Goal: Task Accomplishment & Management: Manage account settings

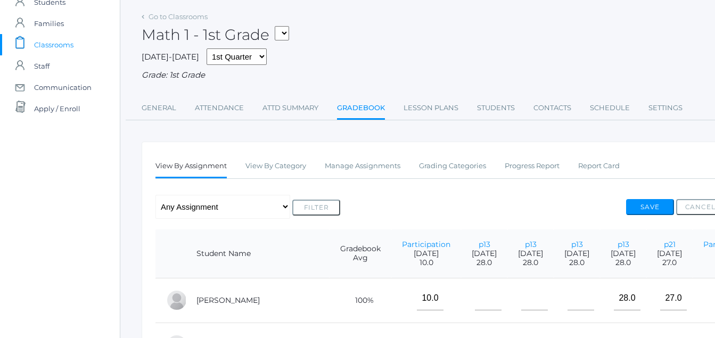
scroll to position [37, 0]
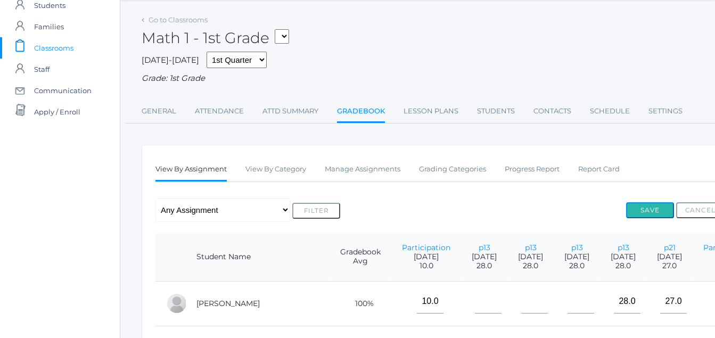
click at [647, 211] on button "Save" at bounding box center [650, 210] width 48 height 16
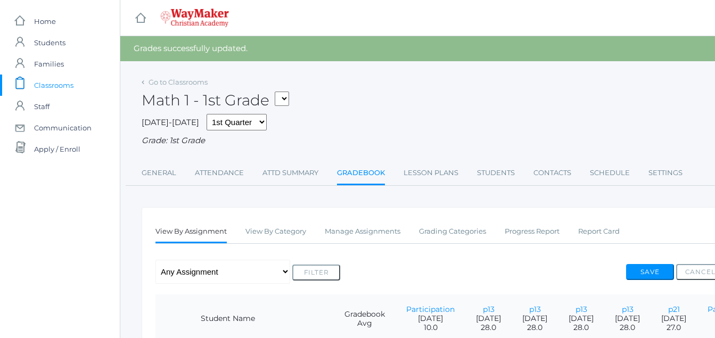
click at [359, 149] on div "Go to Classrooms Math 1 - 1st Grade 01ELEM - Writing 1 1st Grade 01ELEM - Scien…" at bounding box center [440, 129] width 596 height 111
click at [365, 172] on link "Gradebook" at bounding box center [361, 173] width 48 height 23
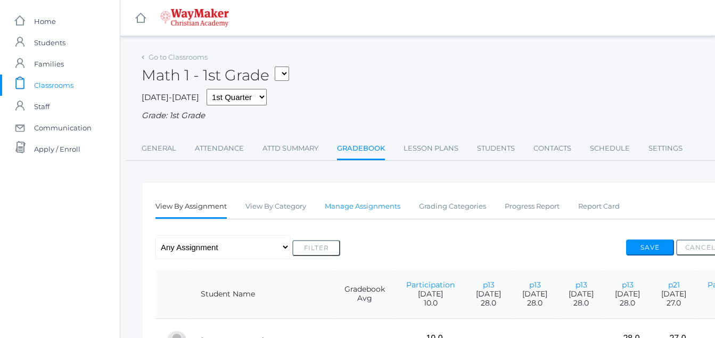
click at [377, 209] on link "Manage Assignments" at bounding box center [363, 206] width 76 height 21
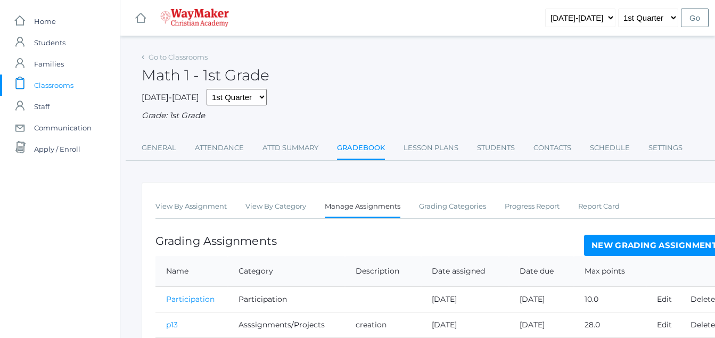
drag, startPoint x: 658, startPoint y: 247, endPoint x: 665, endPoint y: 247, distance: 6.4
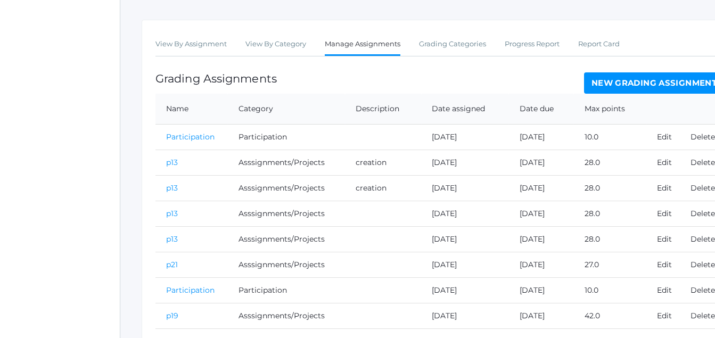
scroll to position [208, 0]
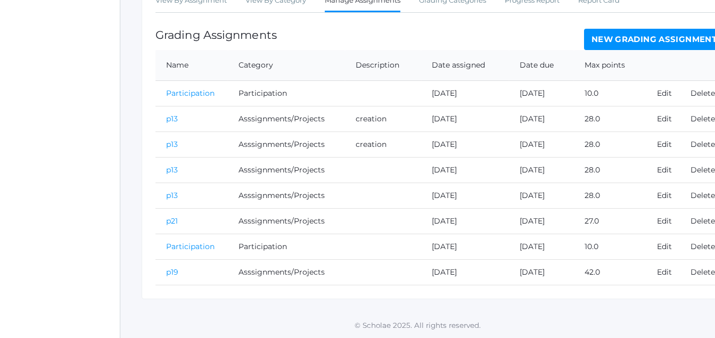
click at [677, 121] on tr "p13 Asssignments/Projects creation 2025-09-16 2025-09-16 28.0 Edit Delete" at bounding box center [439, 119] width 568 height 26
click at [671, 118] on link "Edit" at bounding box center [664, 119] width 15 height 10
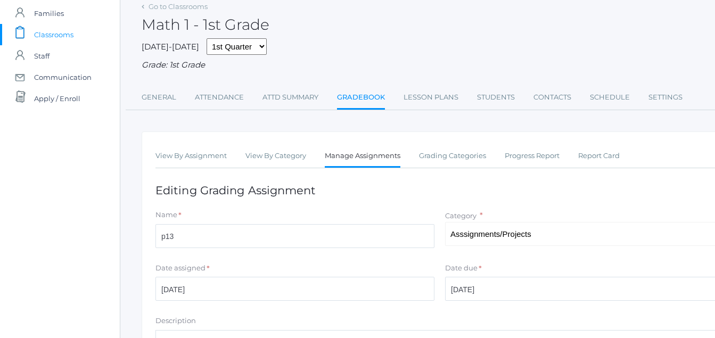
scroll to position [248, 0]
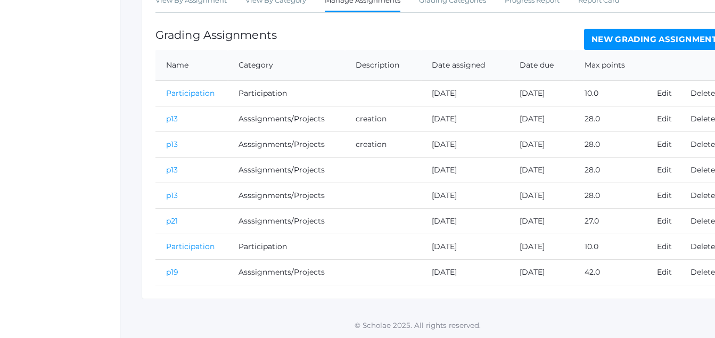
scroll to position [208, 0]
click at [703, 121] on link "Delete" at bounding box center [702, 119] width 24 height 10
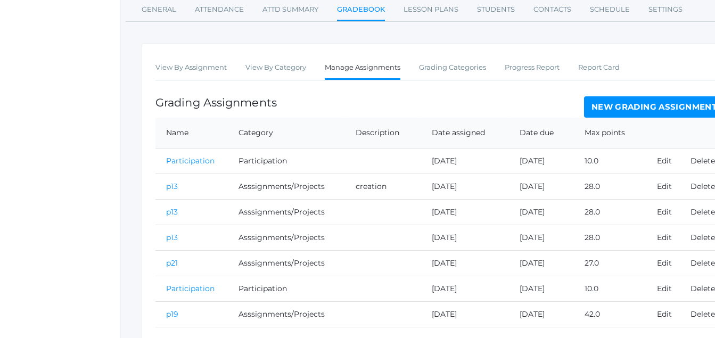
scroll to position [206, 0]
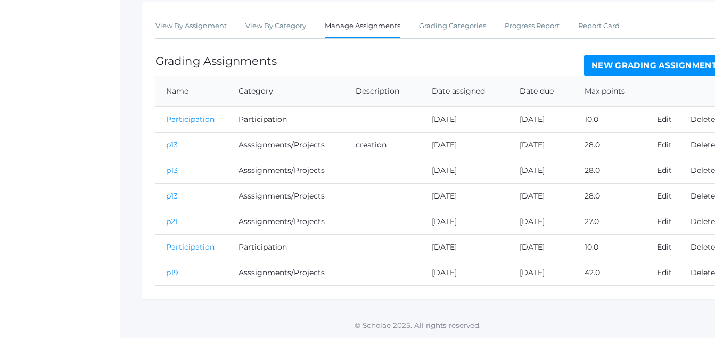
drag, startPoint x: 701, startPoint y: 196, endPoint x: 641, endPoint y: 319, distance: 136.6
drag, startPoint x: 641, startPoint y: 319, endPoint x: 463, endPoint y: 65, distance: 309.1
click at [463, 65] on div "Grading Assignments New Grading Assignment" at bounding box center [439, 65] width 568 height 21
click at [702, 194] on link "Delete" at bounding box center [702, 196] width 24 height 10
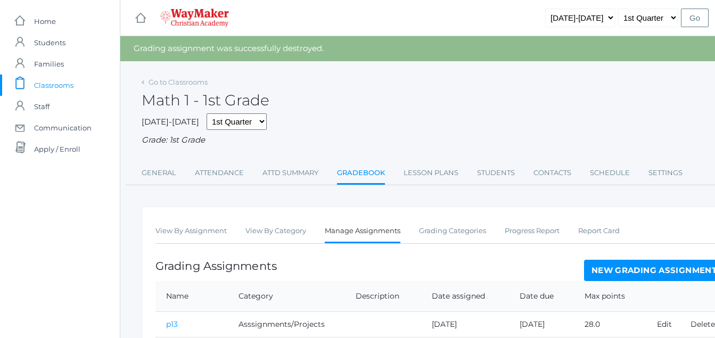
click at [412, 50] on div "Grading assignment was successfully destroyed." at bounding box center [417, 48] width 594 height 25
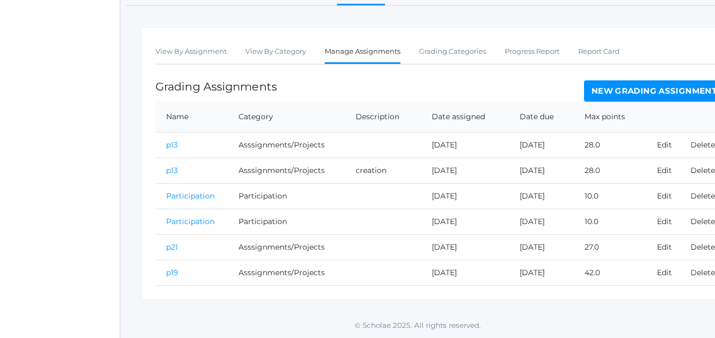
scroll to position [181, 0]
drag, startPoint x: 703, startPoint y: 173, endPoint x: 701, endPoint y: 162, distance: 11.4
click at [701, 162] on td "Delete" at bounding box center [701, 171] width 44 height 26
click at [701, 163] on td "Delete" at bounding box center [701, 171] width 44 height 26
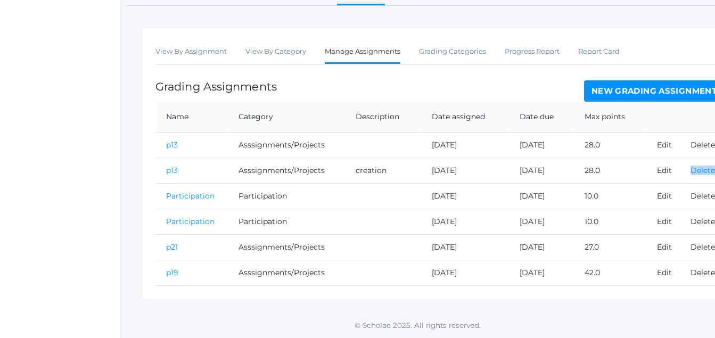
click at [692, 165] on link "Delete" at bounding box center [702, 170] width 24 height 10
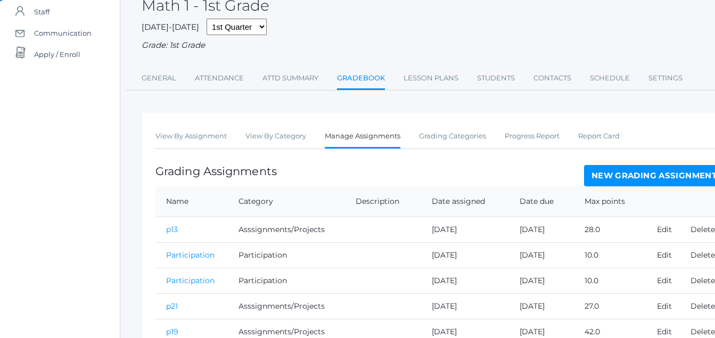
scroll to position [155, 0]
